Goal: Transaction & Acquisition: Purchase product/service

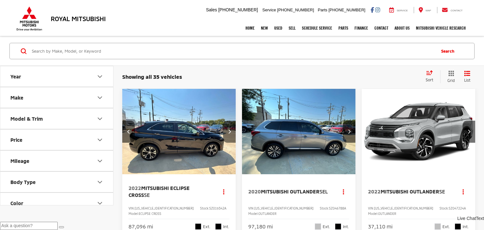
click at [233, 127] on button "Next image" at bounding box center [229, 132] width 13 height 22
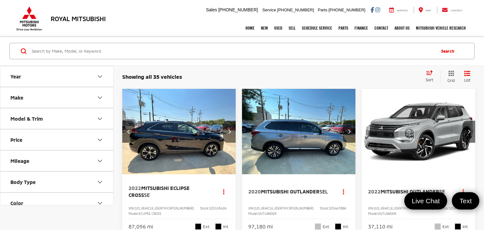
scroll to position [6, 0]
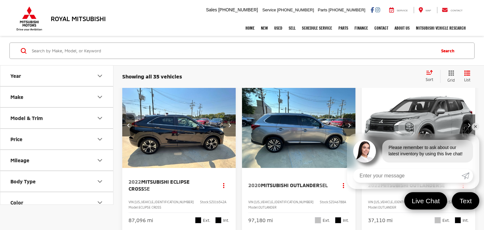
click at [233, 127] on button "Next image" at bounding box center [229, 125] width 13 height 22
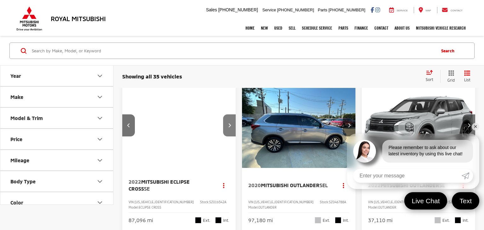
scroll to position [0, 0]
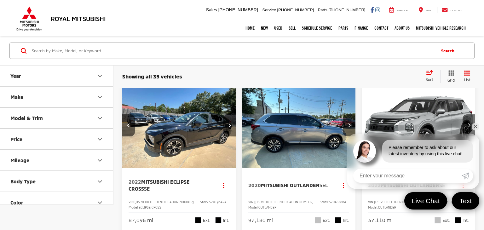
click at [233, 127] on button "Next image" at bounding box center [229, 125] width 13 height 22
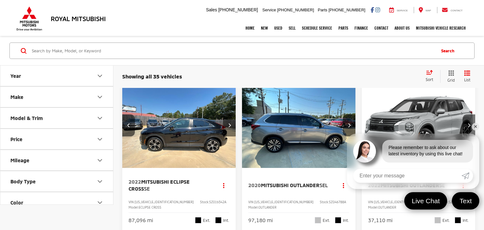
click at [233, 127] on button "Next image" at bounding box center [229, 125] width 13 height 22
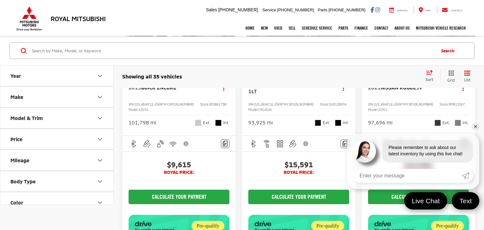
scroll to position [687, 0]
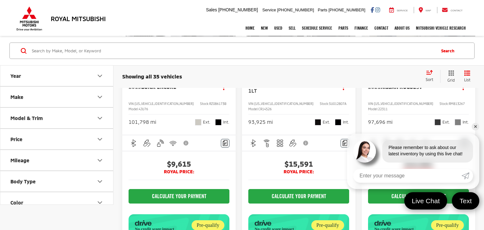
click at [475, 127] on link "✕" at bounding box center [476, 127] width 8 height 8
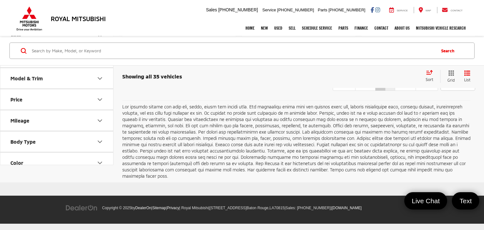
click at [385, 91] on link "2" at bounding box center [390, 84] width 10 height 11
